Goal: Communication & Community: Answer question/provide support

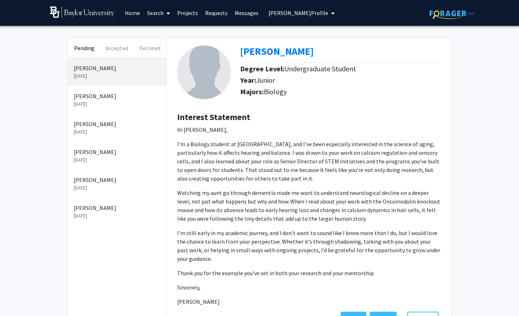
click at [153, 15] on link "Search" at bounding box center [158, 12] width 30 height 25
click at [164, 49] on span "Students" at bounding box center [165, 47] width 44 height 14
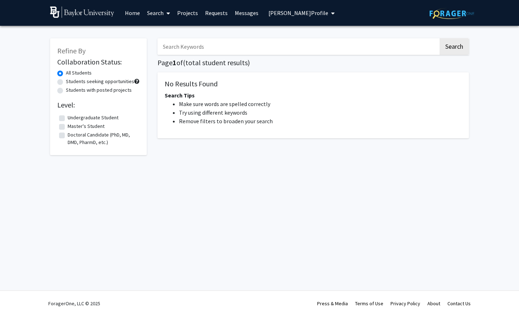
click at [180, 45] on input "Search Keywords" at bounding box center [297, 46] width 281 height 16
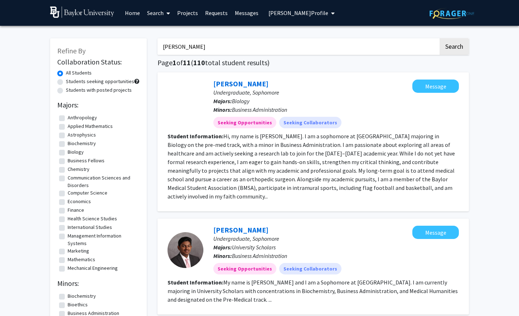
type input "[PERSON_NAME]"
click at [439, 38] on button "Search" at bounding box center [453, 46] width 29 height 16
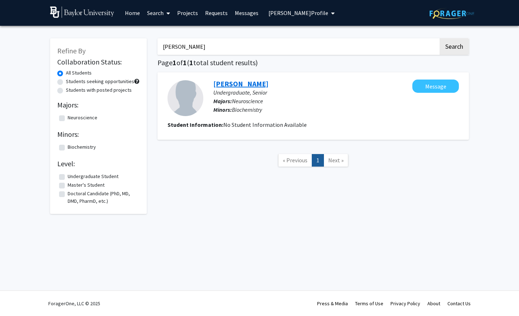
click at [225, 83] on link "[PERSON_NAME]" at bounding box center [240, 83] width 55 height 9
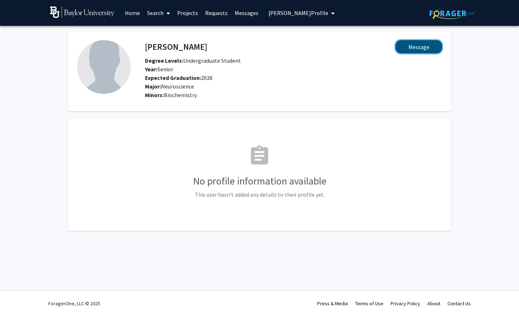
click at [426, 48] on button "Message" at bounding box center [418, 46] width 47 height 13
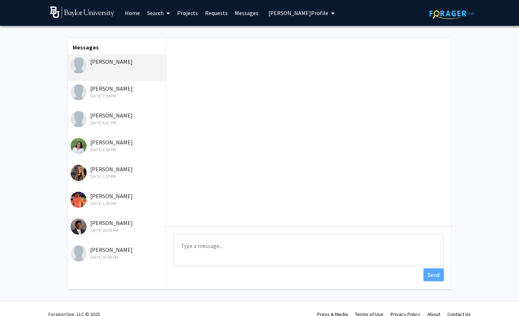
click at [298, 248] on textarea "Type a message" at bounding box center [308, 250] width 270 height 32
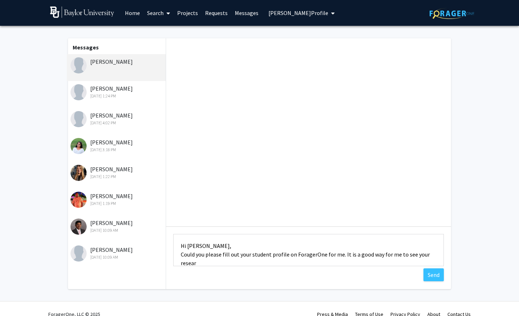
scroll to position [1, 0]
click at [308, 262] on textarea "Hi [PERSON_NAME], Could you please fill out your student profile on ForagerOne …" at bounding box center [308, 250] width 270 height 32
type textarea "Hi [PERSON_NAME], Could you please fill out your student profile on ForagerOne …"
click at [433, 278] on button "Send" at bounding box center [433, 274] width 20 height 13
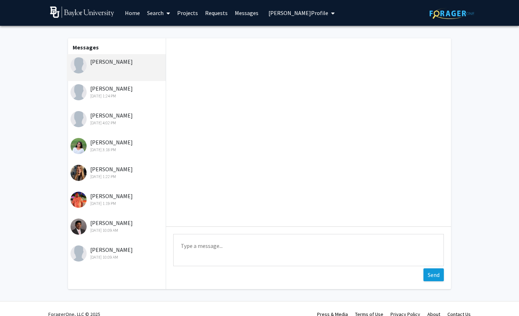
scroll to position [0, 0]
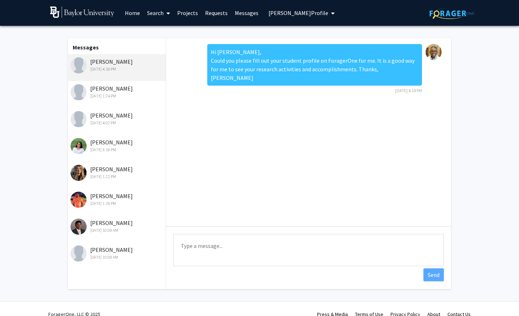
click at [309, 195] on div "Hi [PERSON_NAME], Could you please fill out your student profile on ForagerOne …" at bounding box center [308, 132] width 285 height 188
click at [169, 14] on icon at bounding box center [168, 13] width 4 height 6
click at [167, 35] on span "Faculty/Staff" at bounding box center [169, 33] width 53 height 14
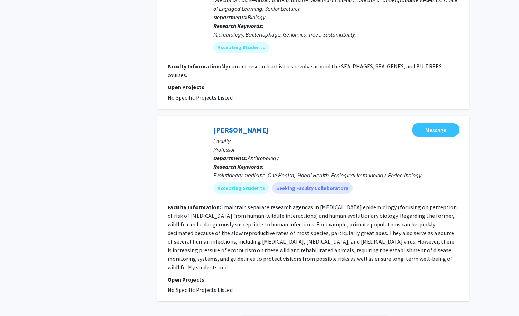
scroll to position [1936, 0]
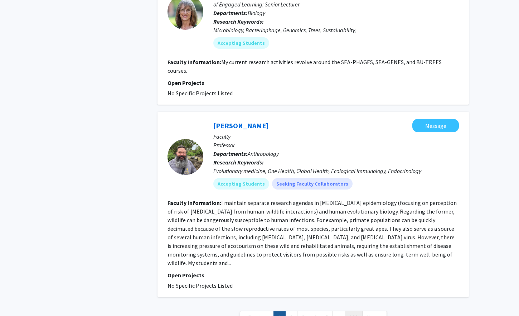
click at [355, 311] on link "132" at bounding box center [354, 317] width 18 height 13
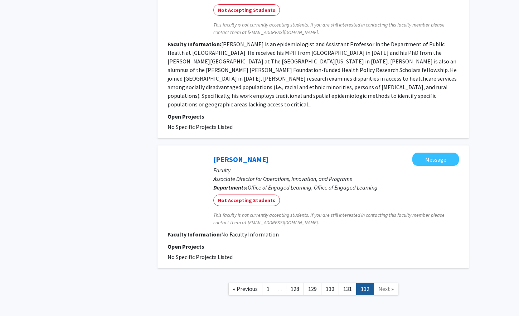
scroll to position [1038, 0]
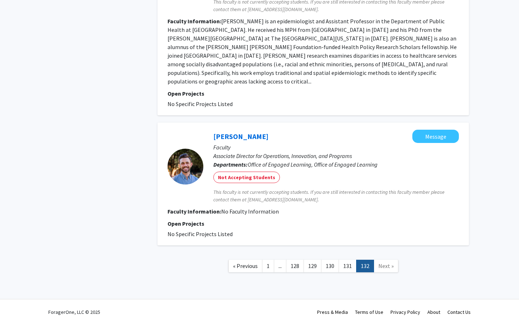
click at [367, 259] on link "132" at bounding box center [365, 265] width 18 height 13
click at [382, 262] on span "Next »" at bounding box center [385, 265] width 15 height 7
click at [348, 259] on link "131" at bounding box center [347, 265] width 18 height 13
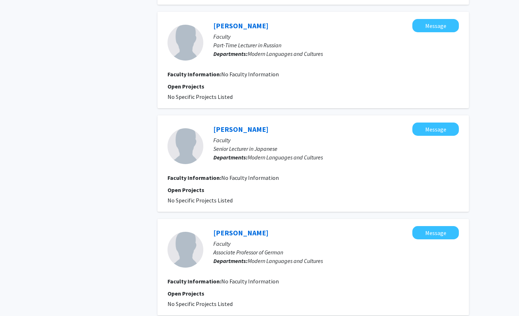
scroll to position [863, 0]
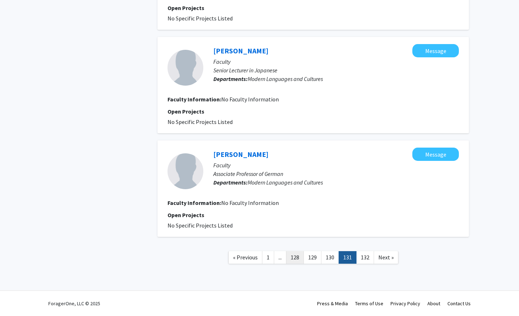
click at [296, 255] on link "128" at bounding box center [295, 257] width 18 height 13
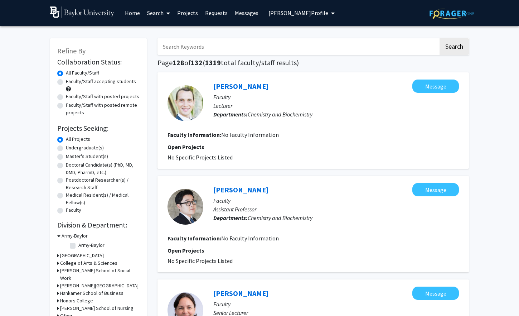
click at [66, 207] on label "Faculty" at bounding box center [73, 210] width 15 height 8
click at [66, 207] on input "Faculty" at bounding box center [68, 208] width 5 height 5
radio input "true"
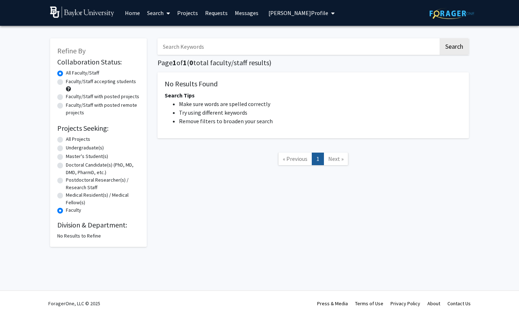
click at [321, 13] on span "[PERSON_NAME] Profile" at bounding box center [298, 12] width 60 height 7
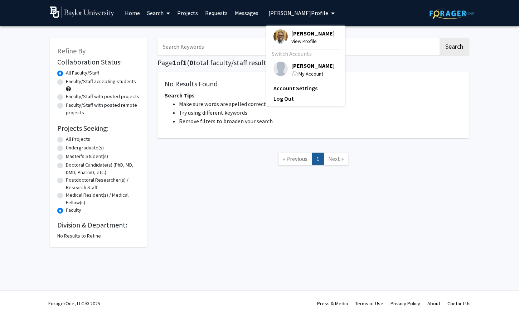
click at [312, 73] on span "My Account" at bounding box center [310, 73] width 25 height 6
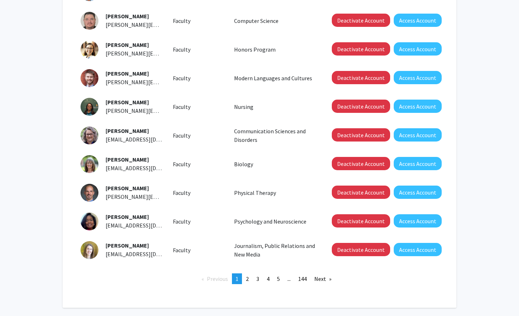
scroll to position [152, 0]
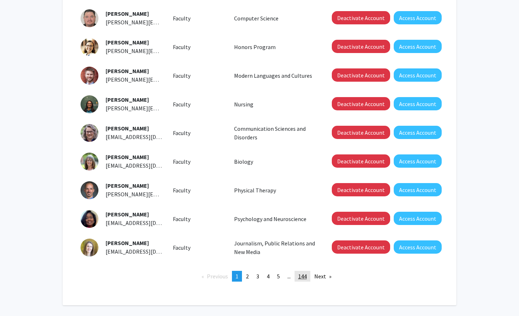
click at [303, 277] on span "144" at bounding box center [302, 275] width 9 height 7
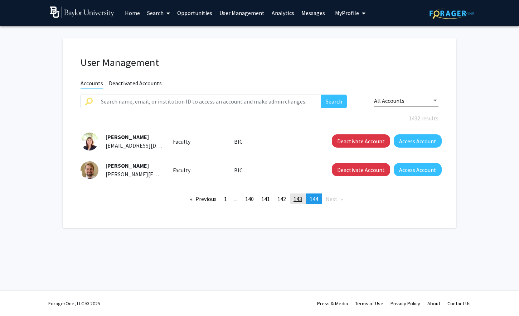
click at [296, 198] on span "143" at bounding box center [297, 198] width 9 height 7
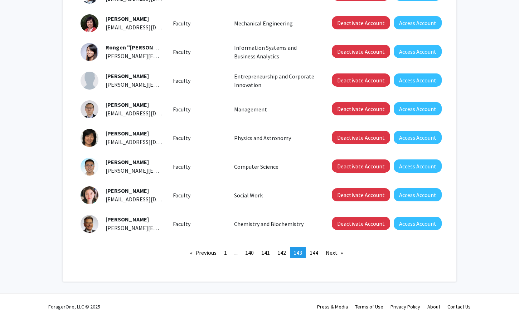
scroll to position [179, 0]
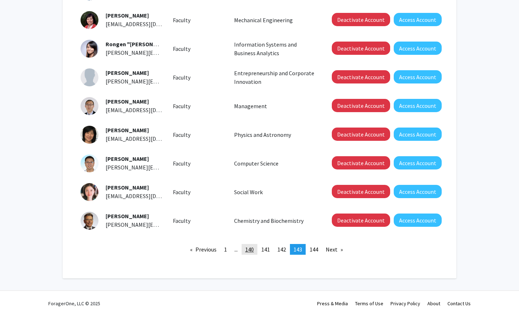
click at [253, 251] on span "140" at bounding box center [249, 248] width 9 height 7
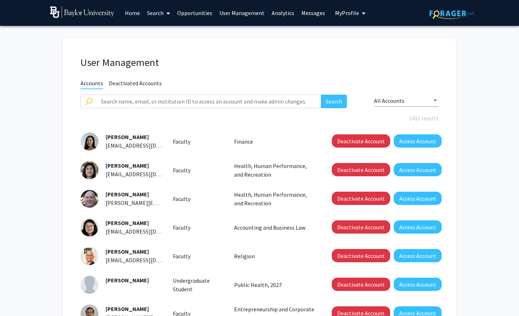
click at [433, 100] on div at bounding box center [435, 100] width 4 height 2
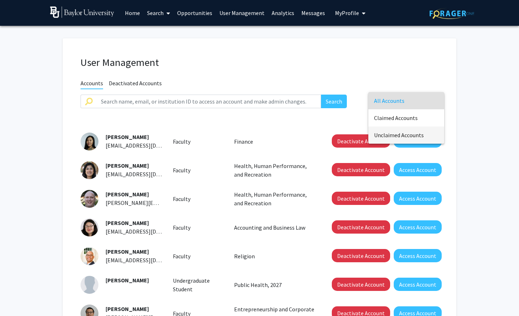
click at [418, 135] on span "Unclaimed Accounts" at bounding box center [406, 134] width 64 height 17
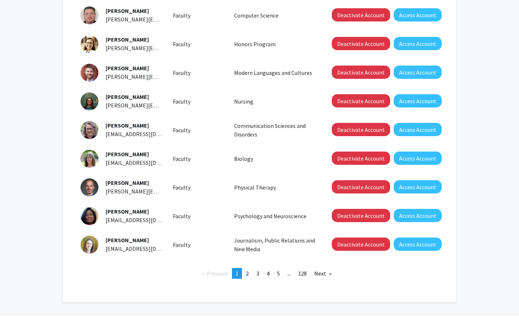
scroll to position [179, 0]
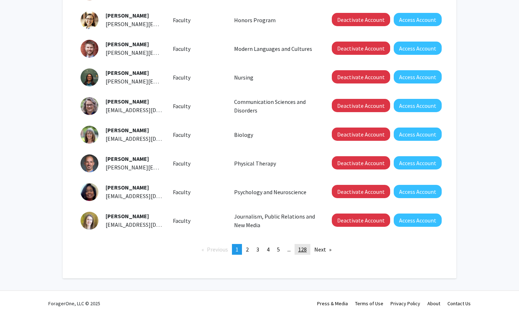
click at [302, 250] on span "128" at bounding box center [302, 248] width 9 height 7
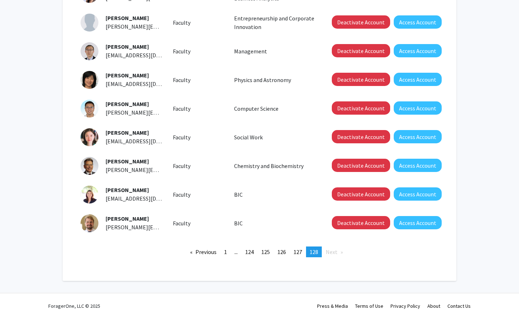
scroll to position [179, 0]
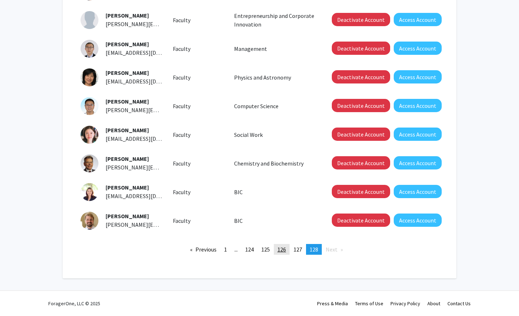
click at [281, 251] on span "126" at bounding box center [281, 248] width 9 height 7
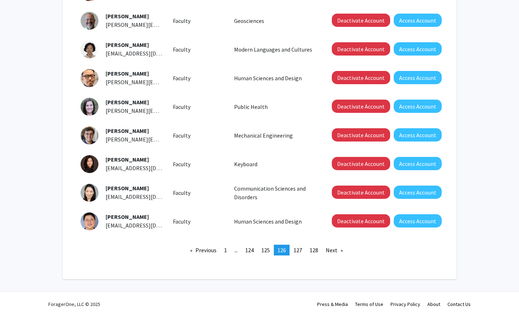
scroll to position [179, 0]
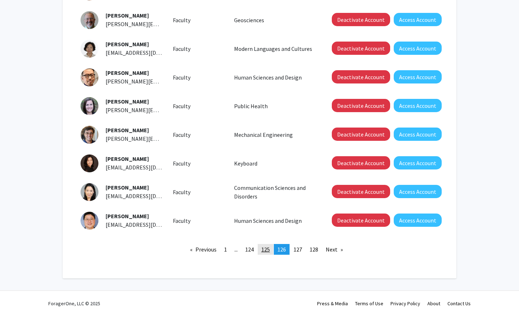
click at [267, 249] on span "125" at bounding box center [265, 248] width 9 height 7
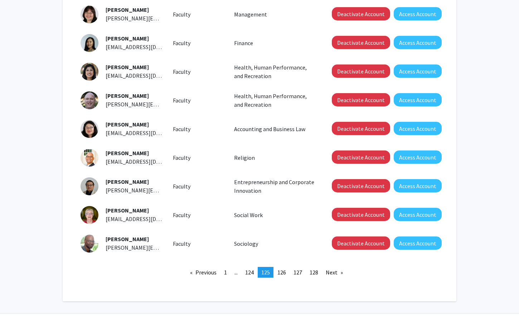
scroll to position [166, 0]
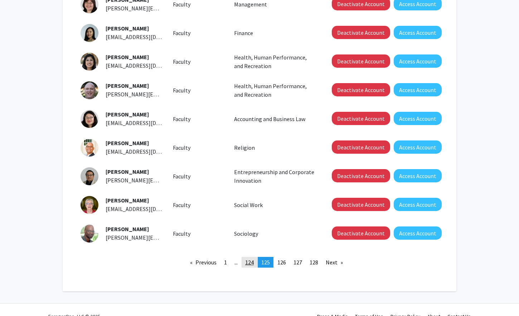
click at [248, 265] on link "page 124" at bounding box center [250, 262] width 16 height 11
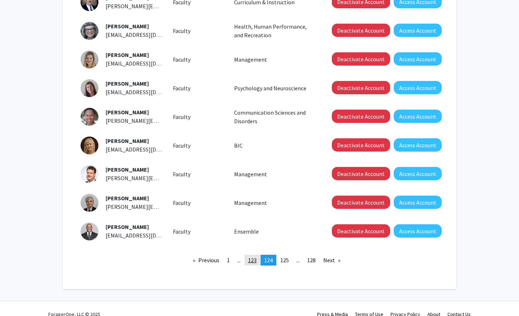
scroll to position [169, 0]
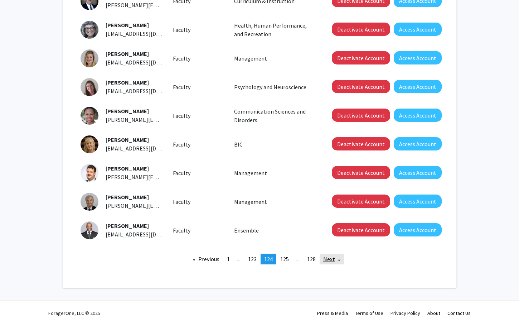
click at [331, 258] on link "Next page" at bounding box center [332, 258] width 24 height 11
